Goal: Find specific page/section: Find specific page/section

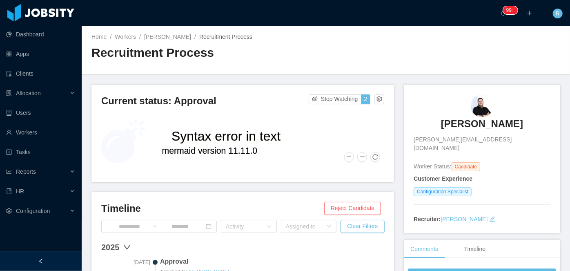
click at [482, 129] on h3 "[PERSON_NAME]" at bounding box center [482, 123] width 82 height 13
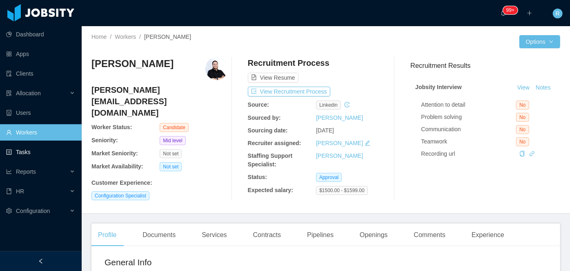
click at [29, 133] on link "Workers" at bounding box center [40, 132] width 69 height 16
